Goal: Task Accomplishment & Management: Manage account settings

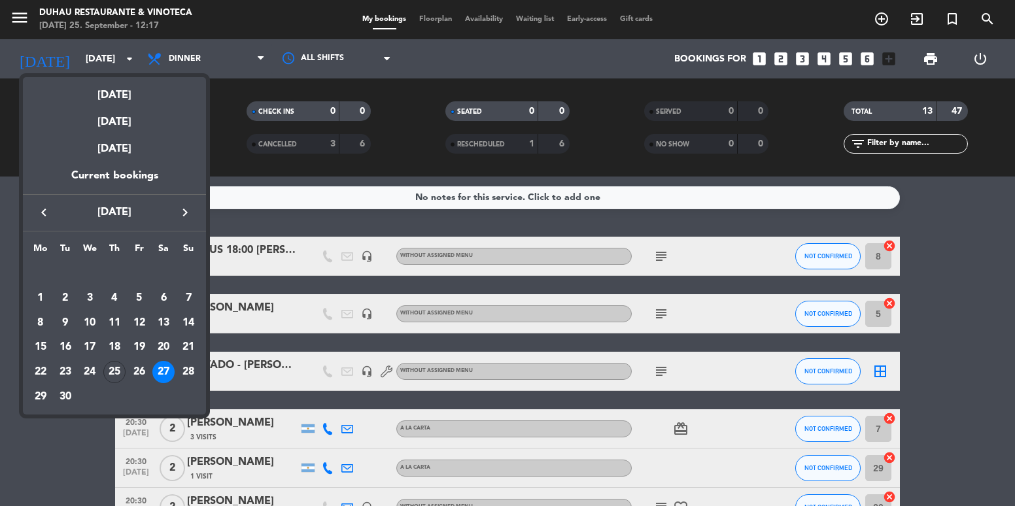
scroll to position [262, 0]
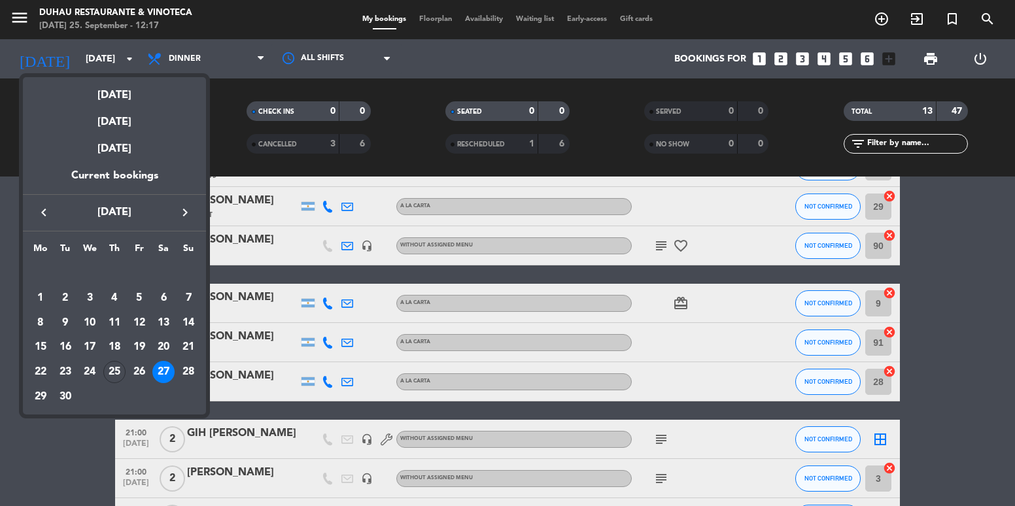
click at [178, 202] on div "keyboard_arrow_left [DATE] keyboard_arrow_right" at bounding box center [114, 212] width 183 height 37
click at [184, 210] on icon "keyboard_arrow_right" at bounding box center [185, 213] width 16 height 16
click at [41, 345] on div "13" at bounding box center [40, 347] width 22 height 22
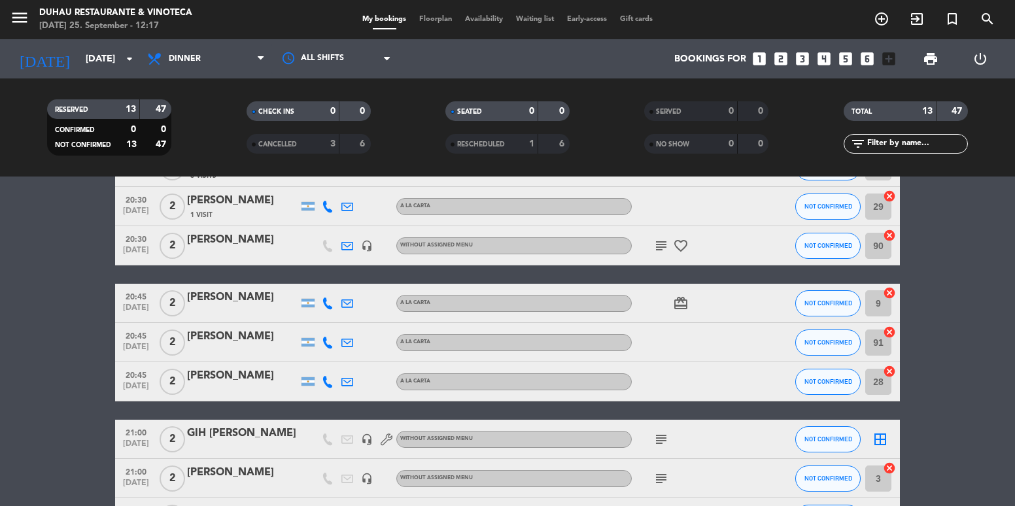
type input "[DATE]"
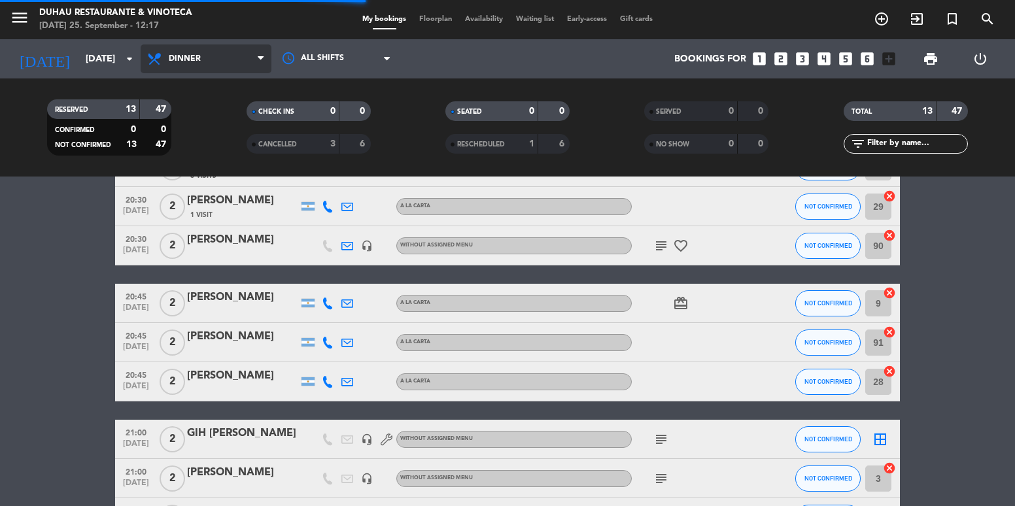
click at [174, 63] on span "Dinner" at bounding box center [206, 58] width 131 height 29
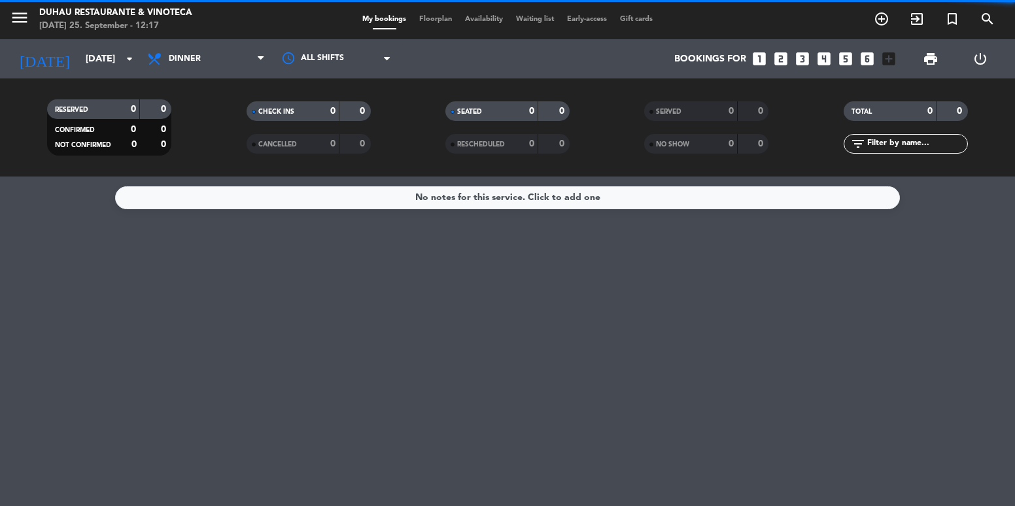
scroll to position [0, 0]
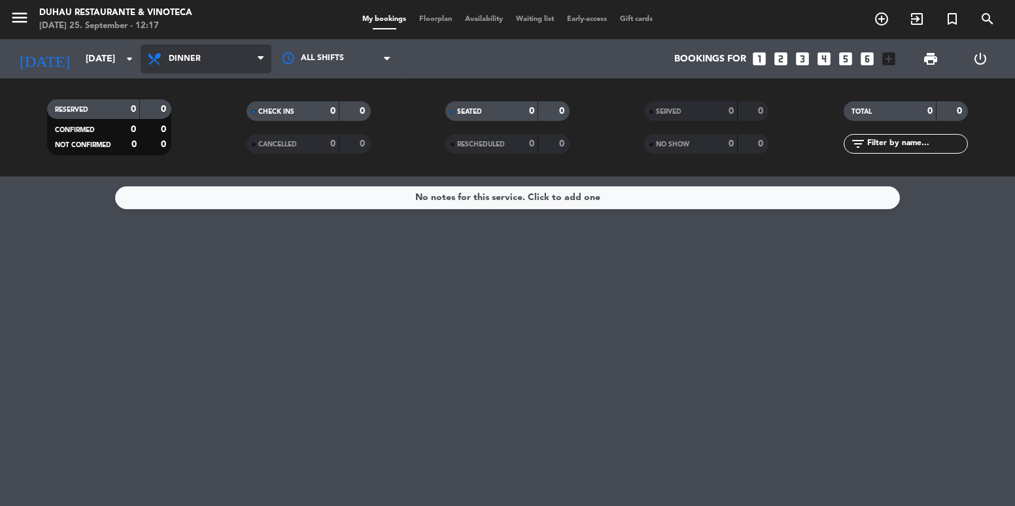
click at [191, 65] on span "Dinner" at bounding box center [206, 58] width 131 height 29
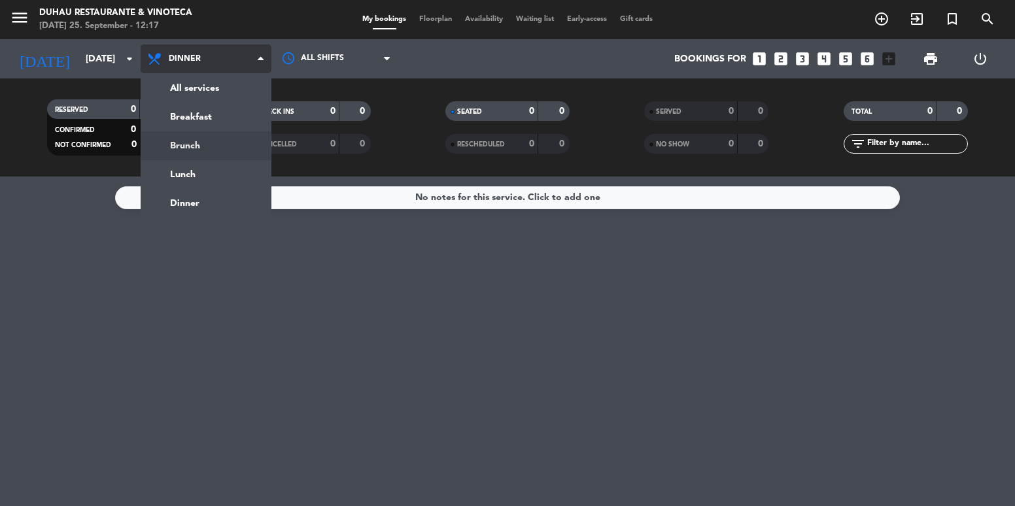
click at [207, 143] on div "menu Duhau Restaurante & Vinoteca [DATE] 25. September - 12:17 My bookings Floo…" at bounding box center [507, 88] width 1015 height 177
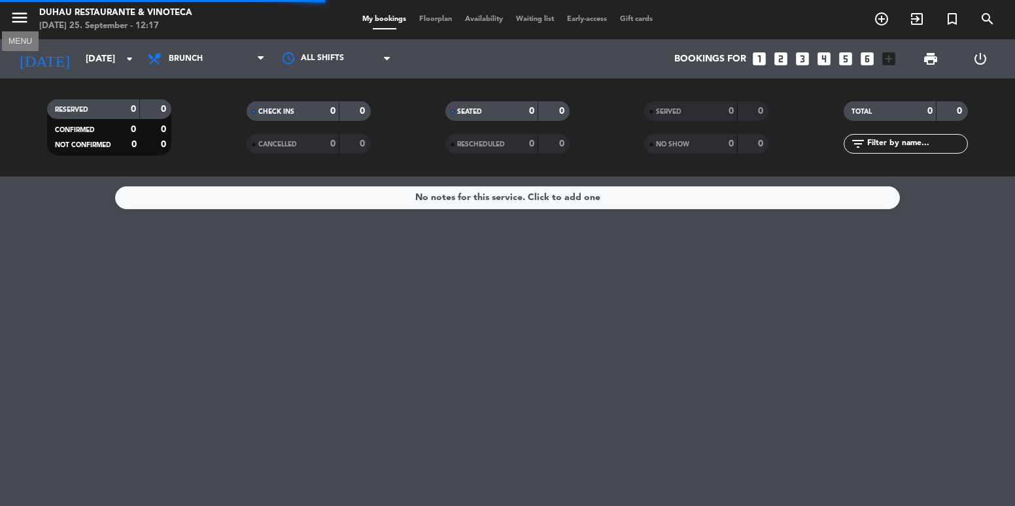
click at [22, 20] on icon "menu" at bounding box center [20, 18] width 20 height 20
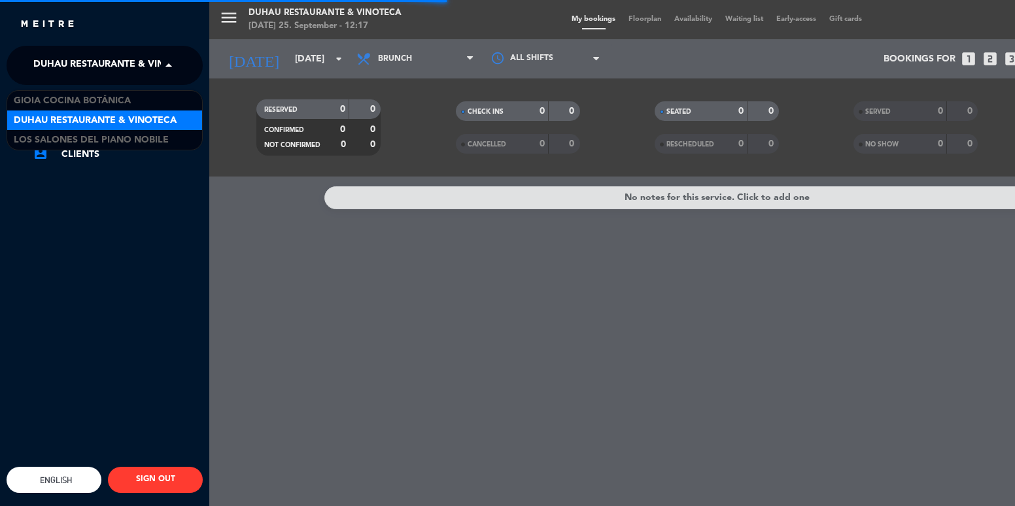
click at [121, 73] on span "Duhau Restaurante & Vinoteca" at bounding box center [114, 65] width 163 height 27
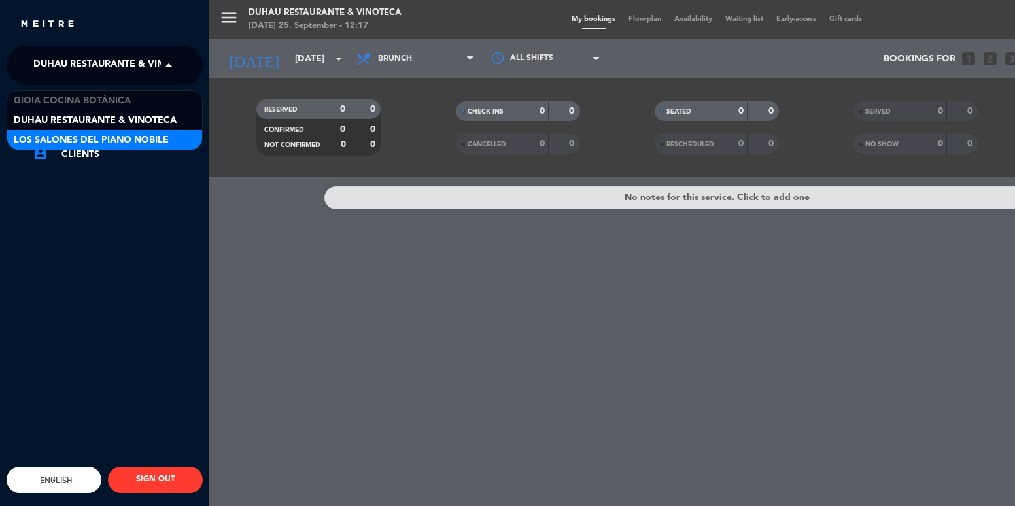
click at [126, 143] on span "Los Salones del Piano Nobile" at bounding box center [91, 140] width 155 height 15
